Goal: Browse casually

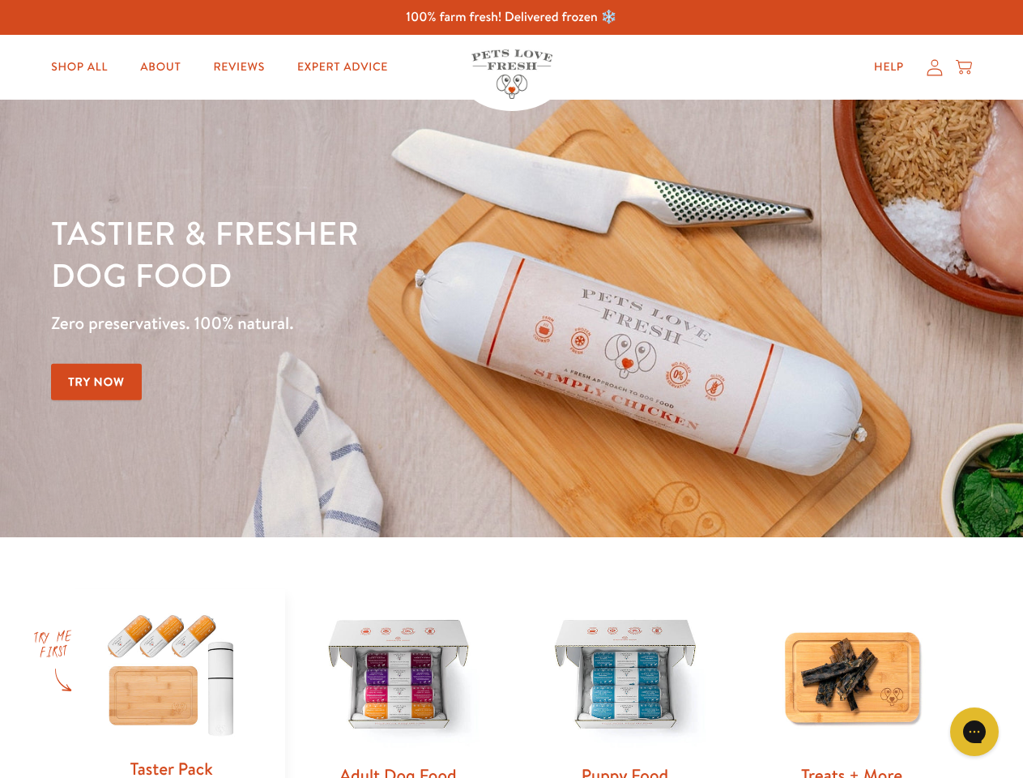
click at [511, 389] on div "Tastier & fresher dog food Zero preservatives. 100% natural. Try Now" at bounding box center [358, 318] width 614 height 214
click at [975, 732] on icon "Gorgias live chat" at bounding box center [974, 731] width 15 height 15
